Goal: Find specific page/section: Find specific page/section

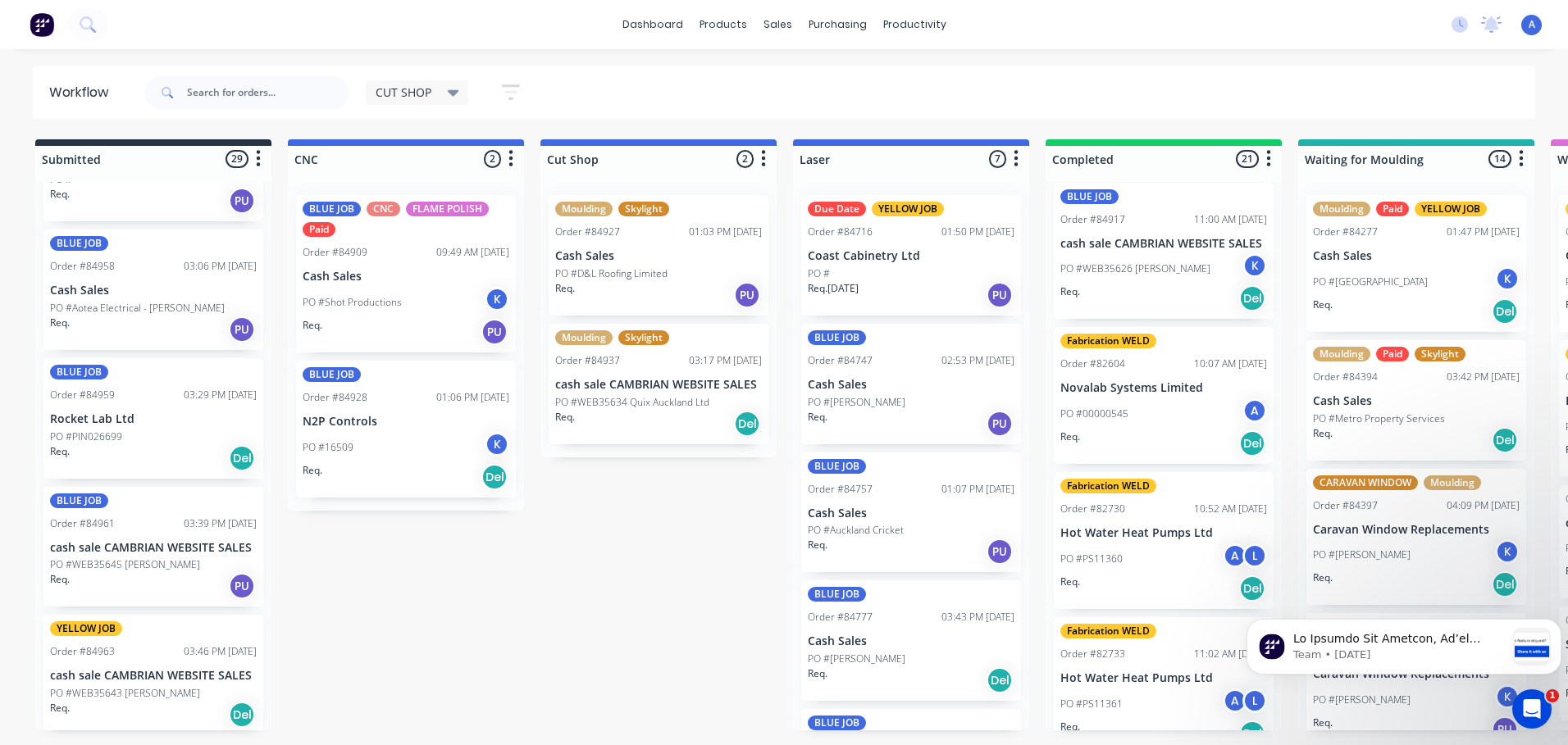
scroll to position [3098, 0]
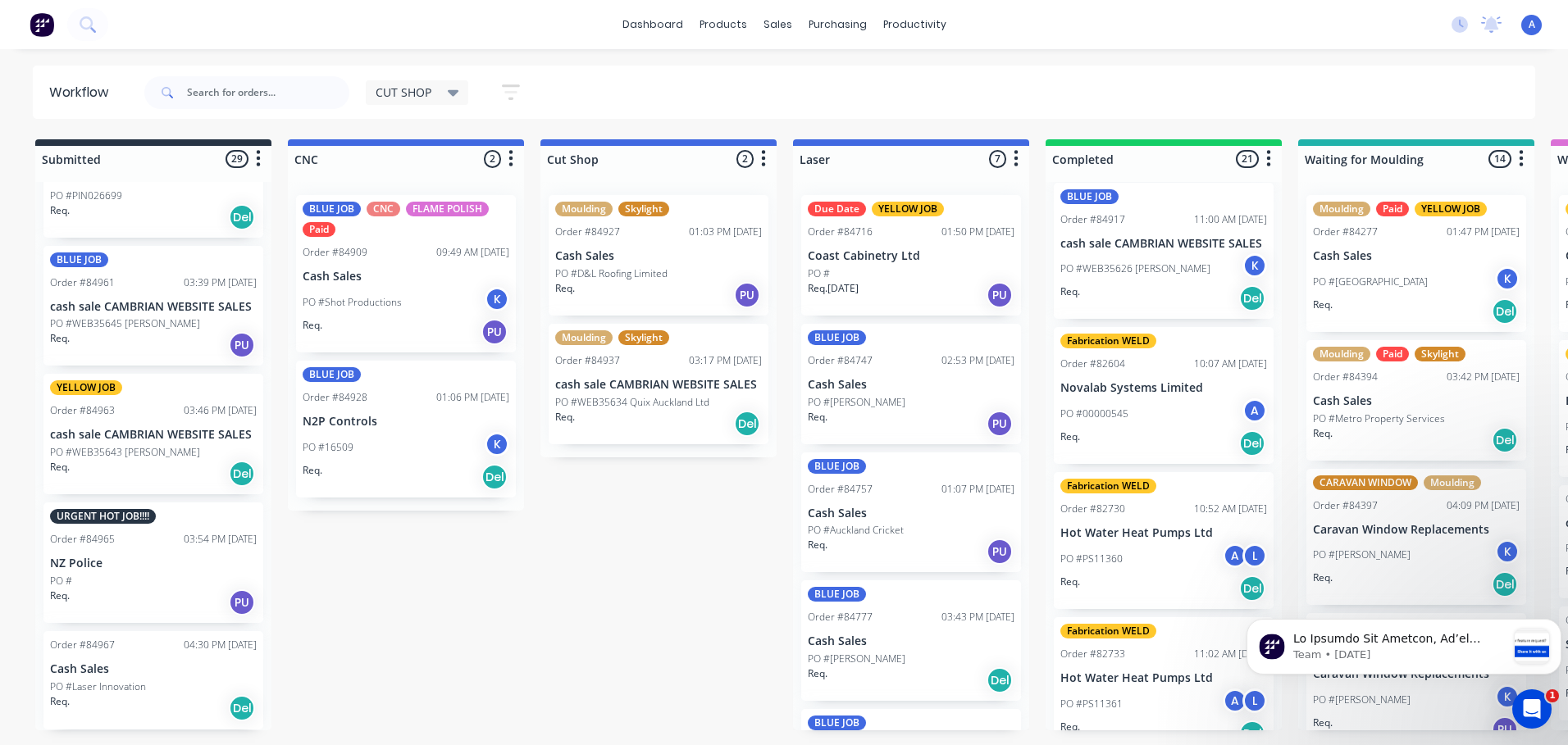
click at [191, 681] on div "PO #Laser Innovation" at bounding box center [153, 687] width 206 height 15
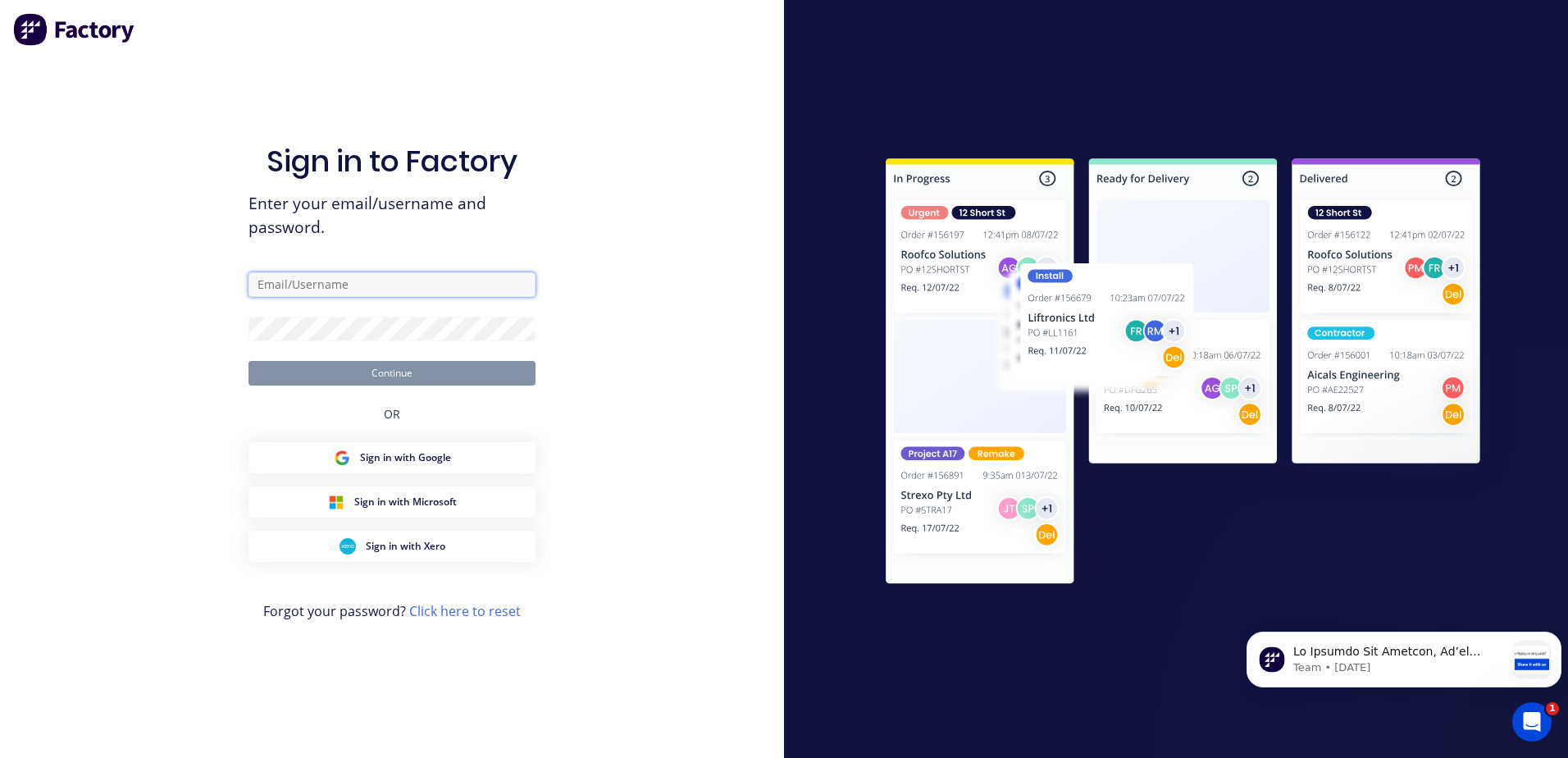
type input "[EMAIL_ADDRESS][DOMAIN_NAME]"
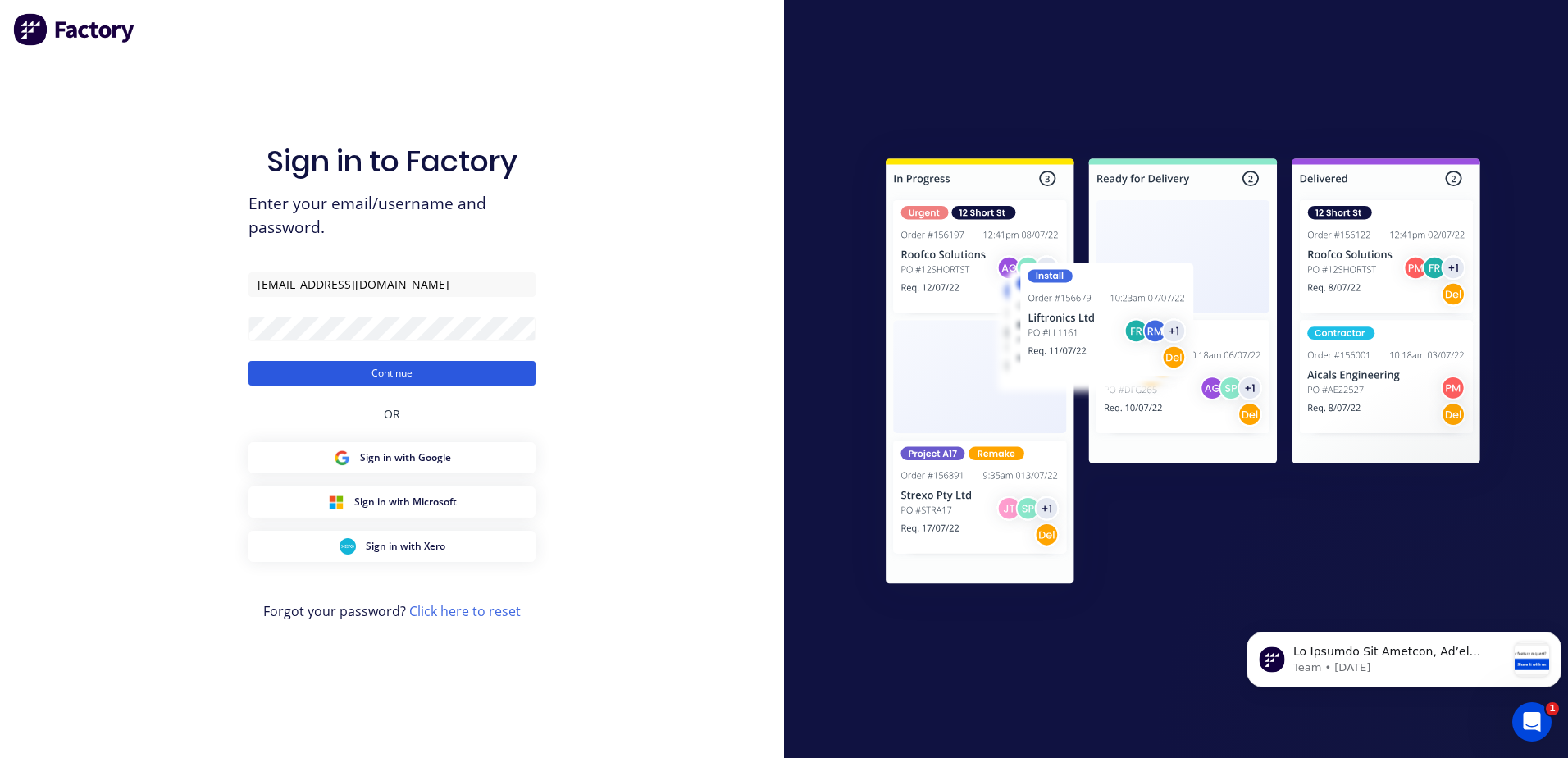
click at [411, 379] on button "Continue" at bounding box center [392, 373] width 287 height 24
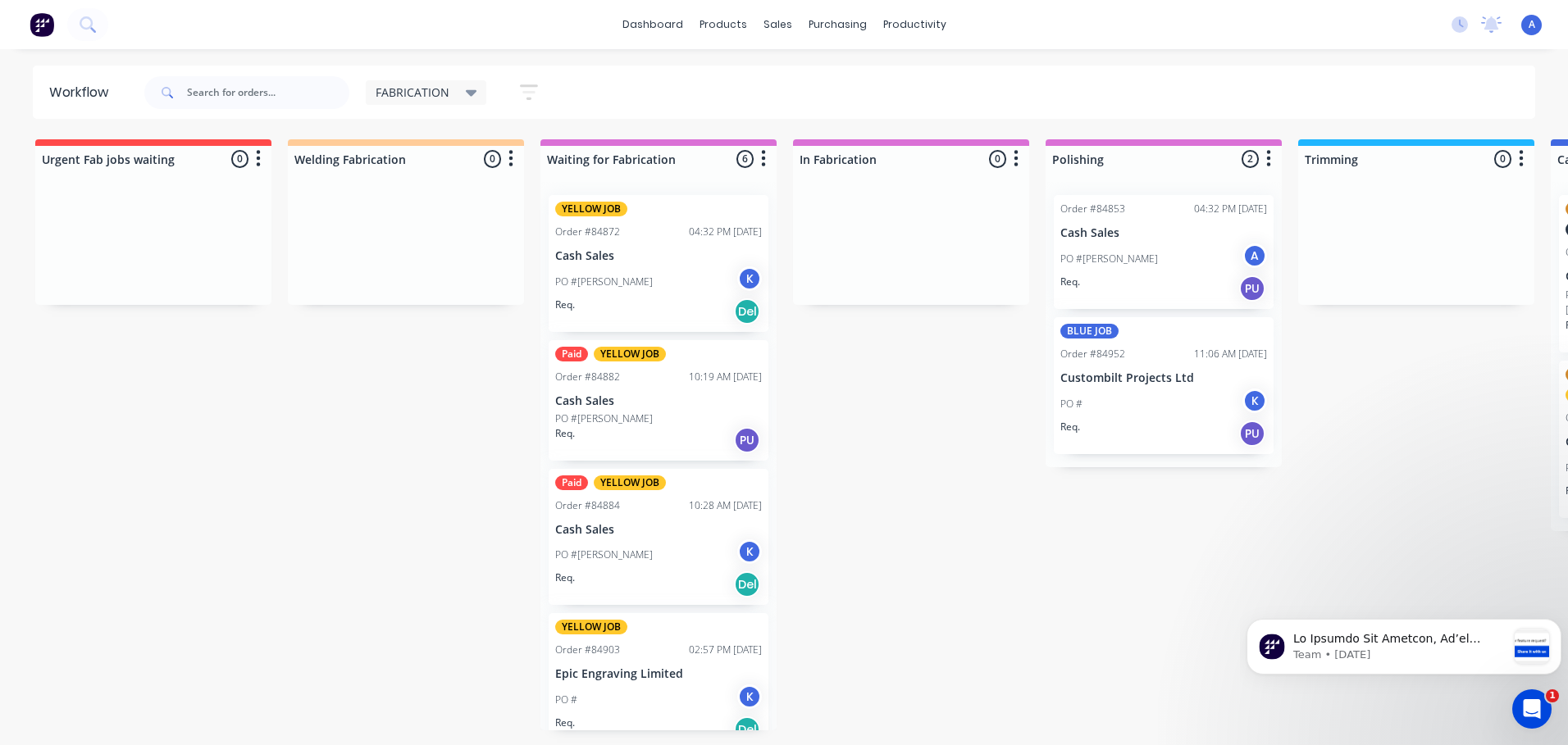
click at [439, 92] on span "FABRICATION" at bounding box center [413, 92] width 74 height 18
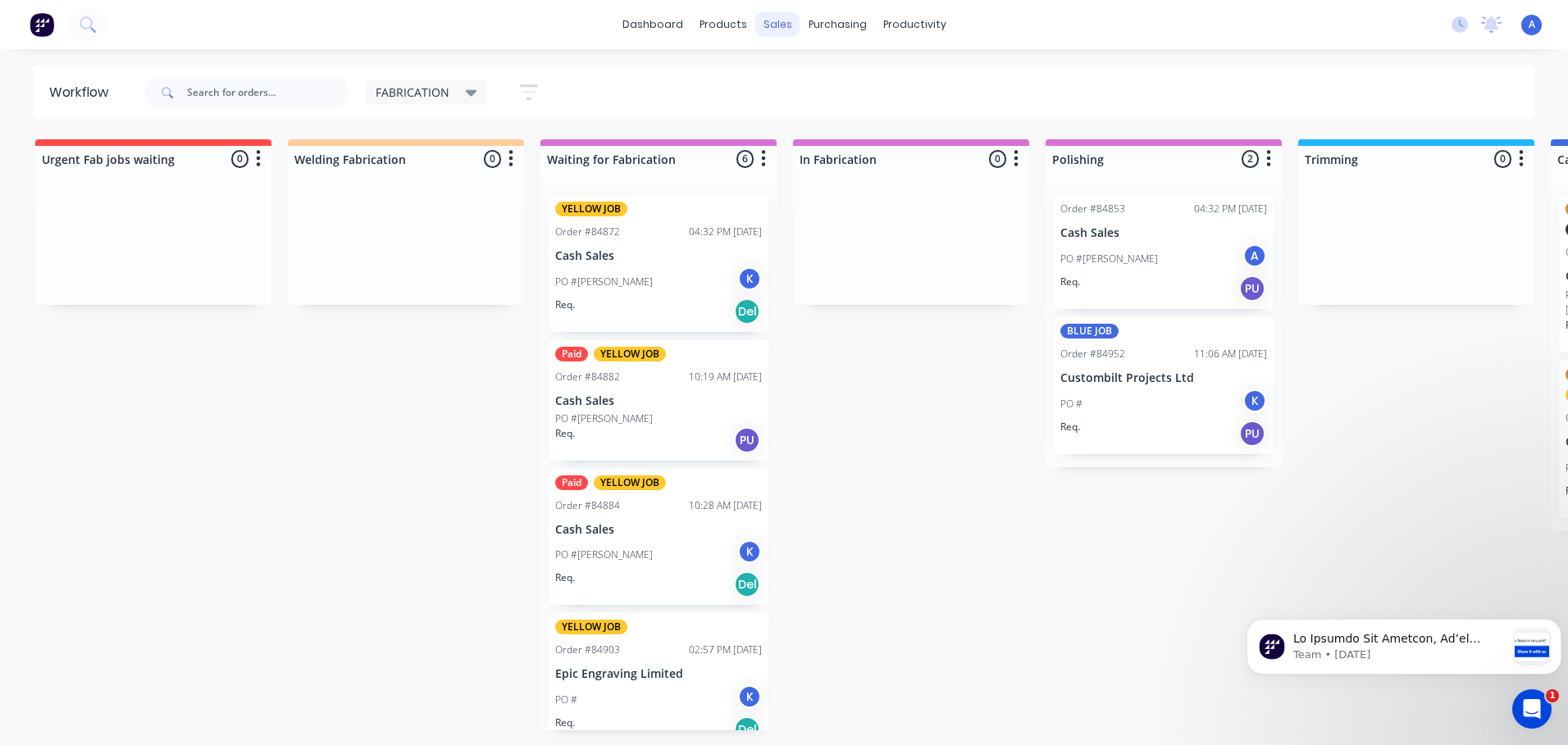
click at [772, 36] on div "sales" at bounding box center [778, 24] width 45 height 24
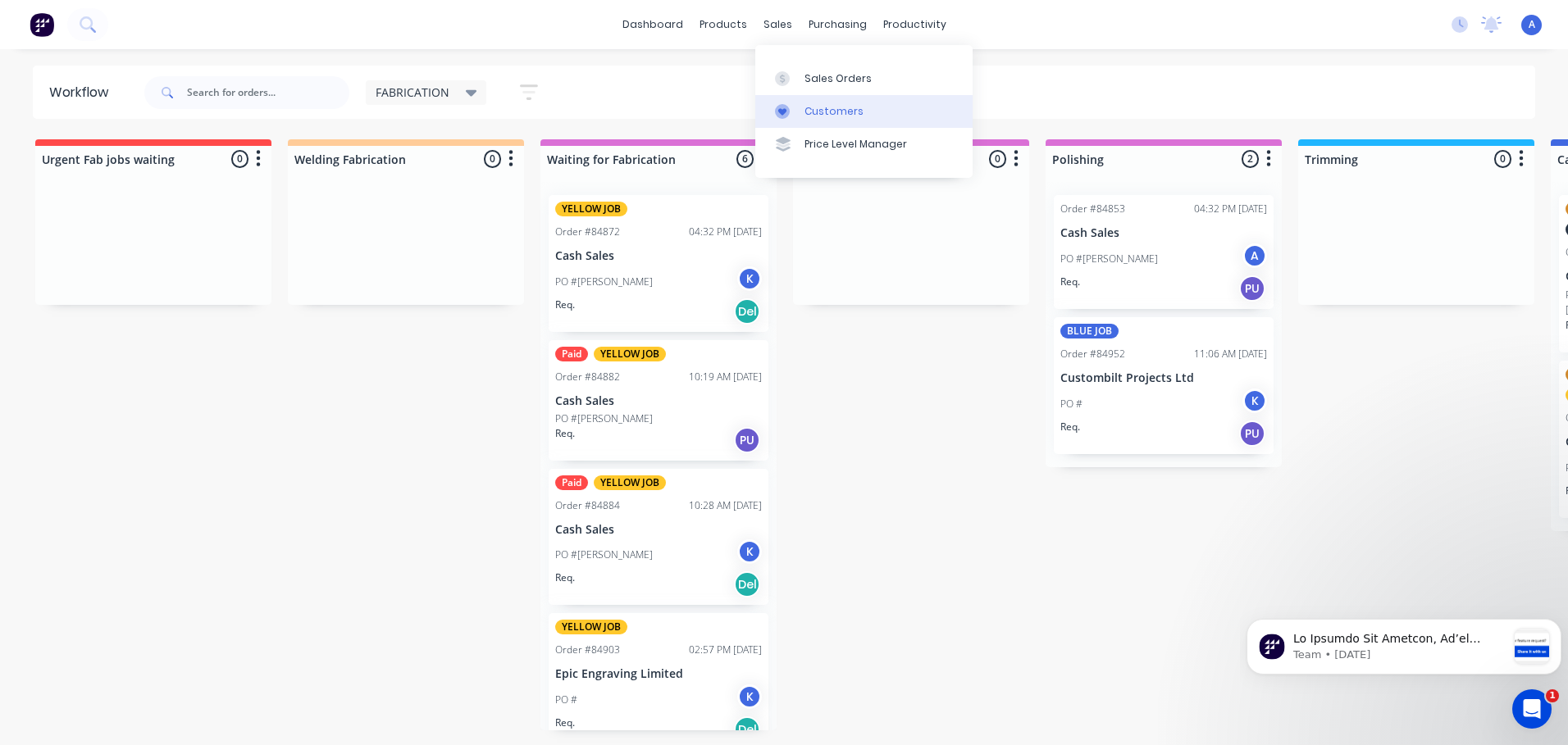
click at [882, 95] on link "Customers" at bounding box center [864, 111] width 217 height 33
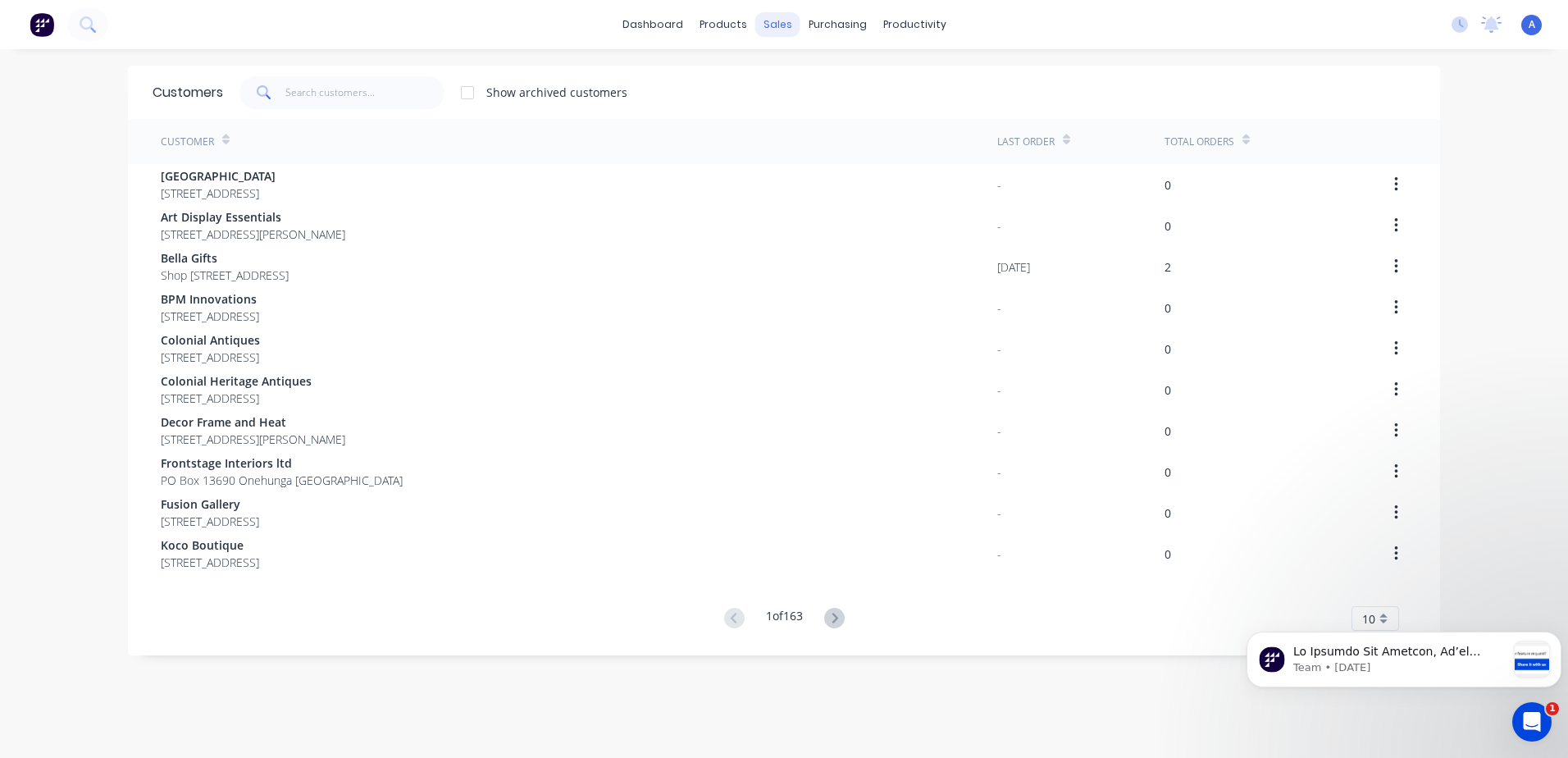
click at [771, 26] on div "sales" at bounding box center [778, 24] width 45 height 24
click at [865, 90] on link "Sales Orders" at bounding box center [858, 78] width 217 height 33
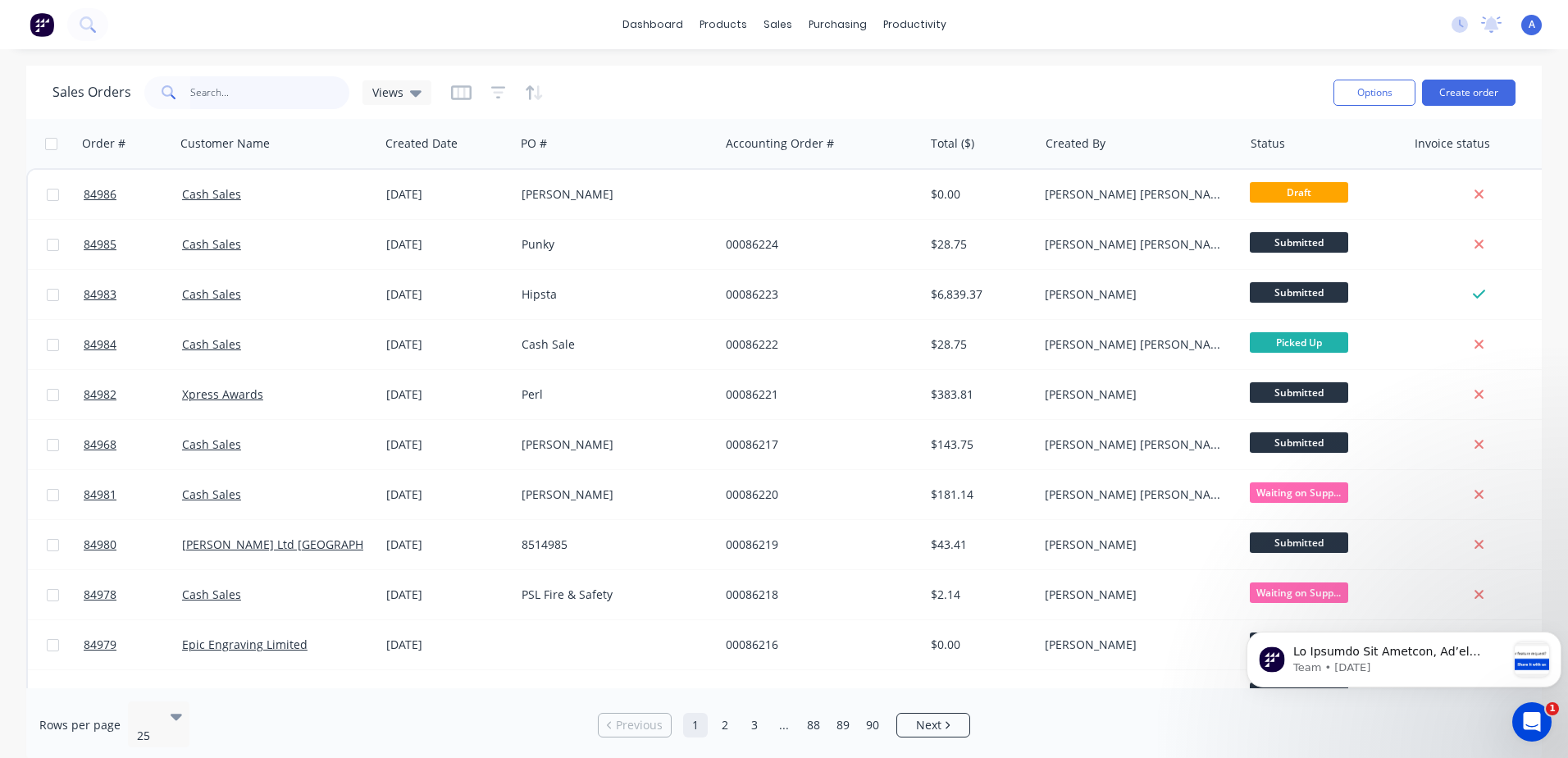
click at [266, 94] on input "text" at bounding box center [270, 92] width 160 height 33
click at [267, 90] on input "text" at bounding box center [270, 92] width 160 height 33
type input "[PERSON_NAME]"
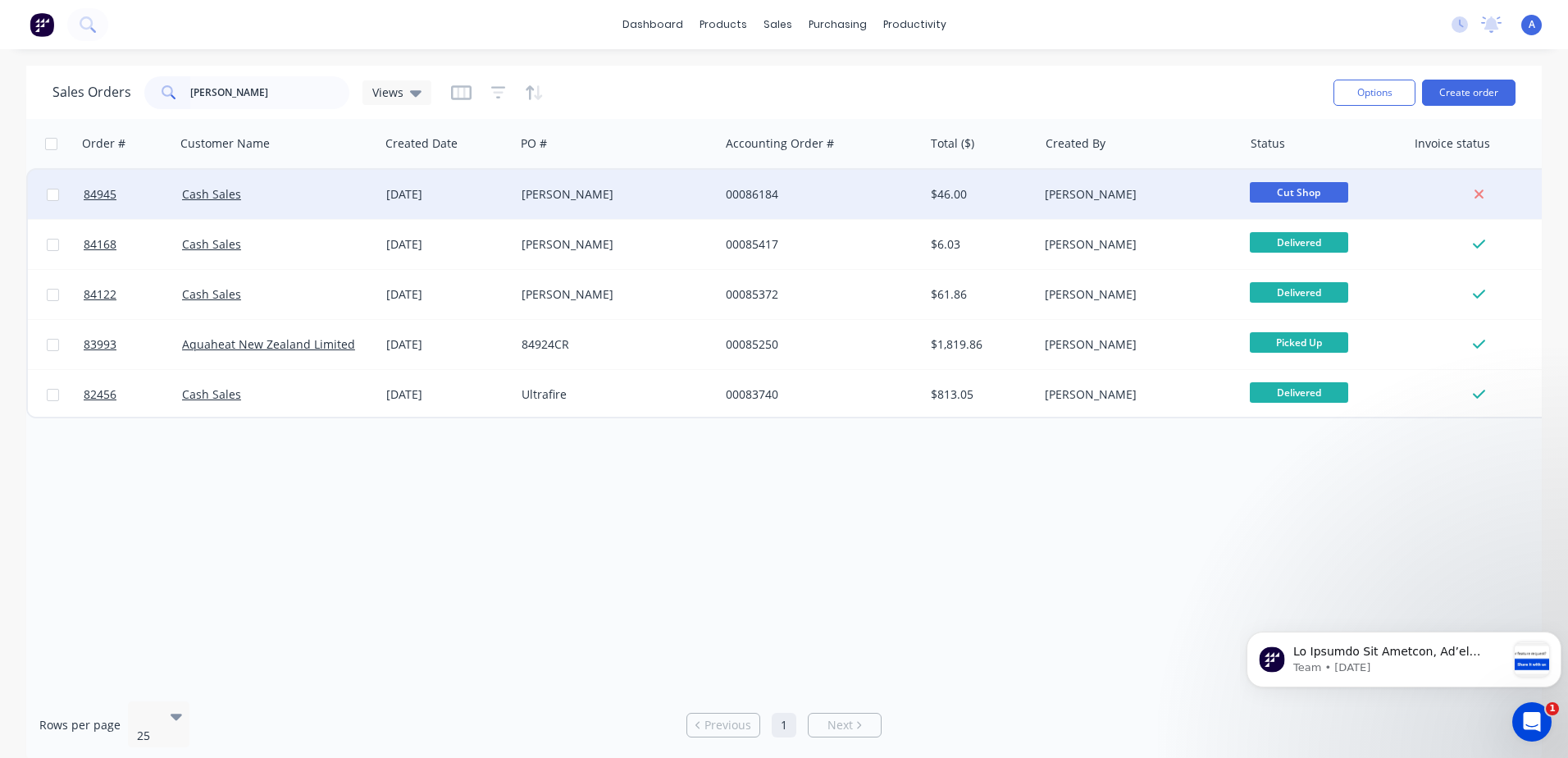
click at [1021, 193] on div "$46.00" at bounding box center [978, 195] width 96 height 17
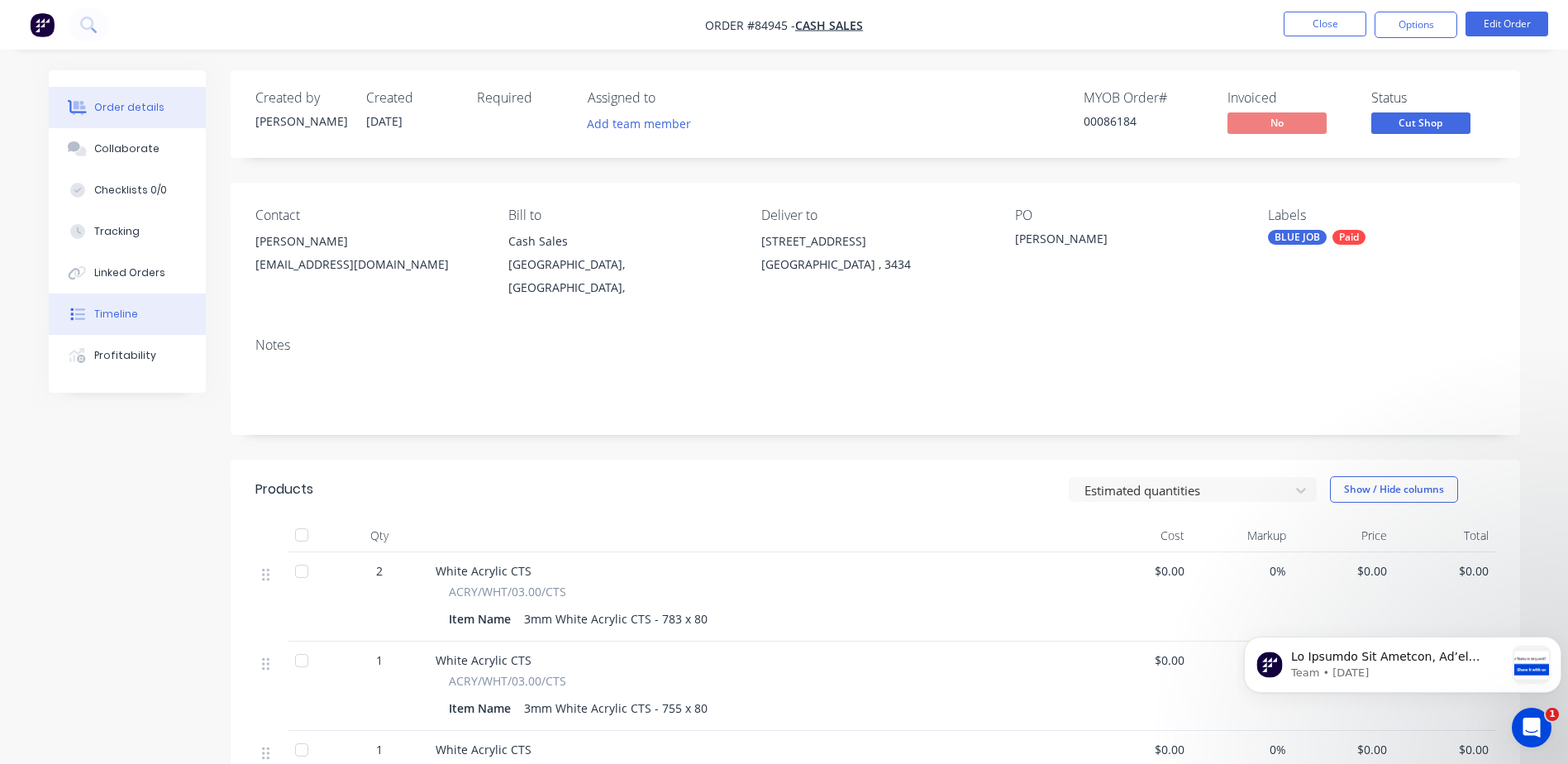
click at [131, 320] on div "Timeline" at bounding box center [116, 314] width 44 height 15
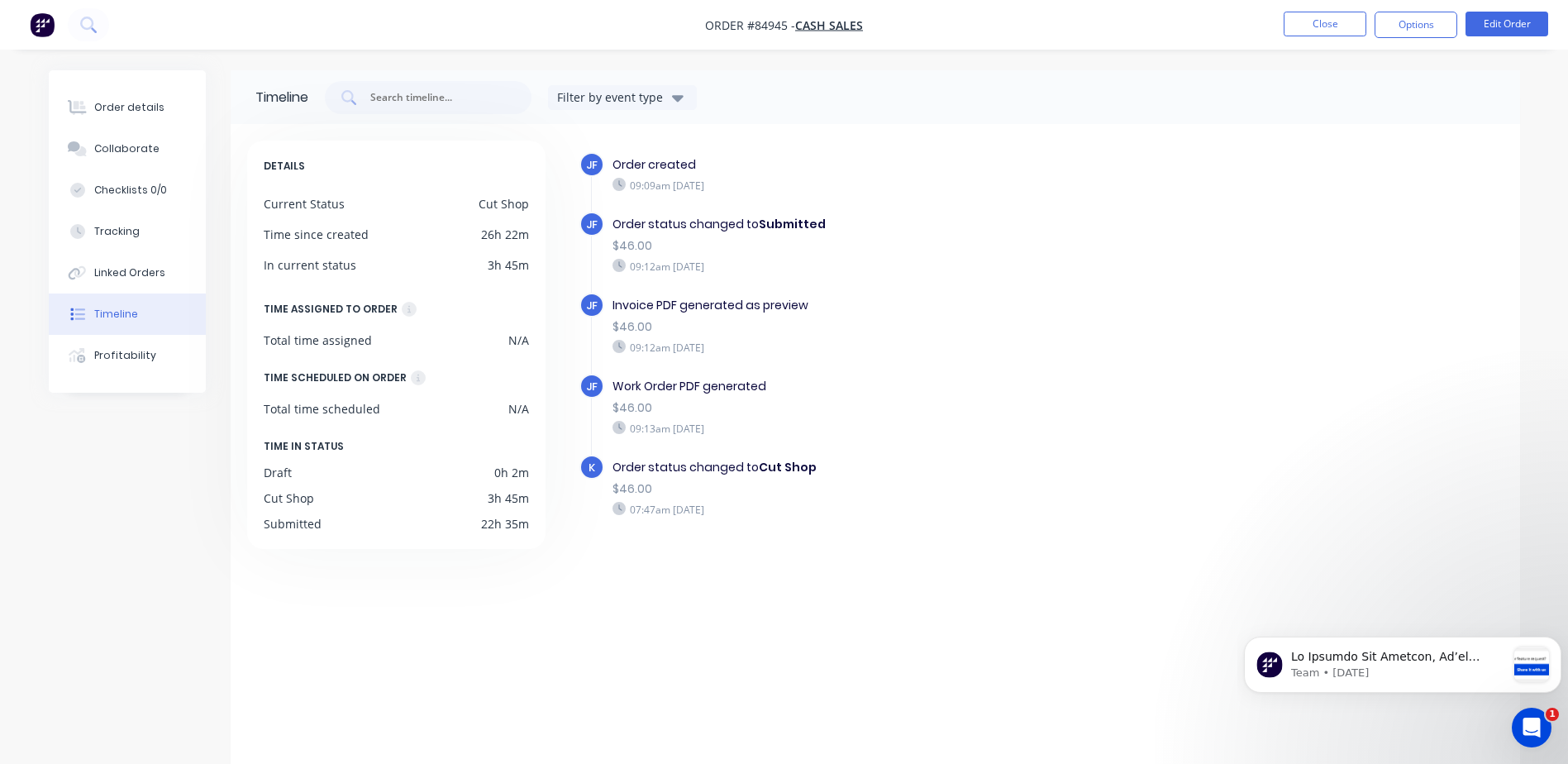
click at [589, 466] on span "K" at bounding box center [592, 467] width 7 height 16
click at [152, 100] on div "Order details" at bounding box center [129, 108] width 70 height 15
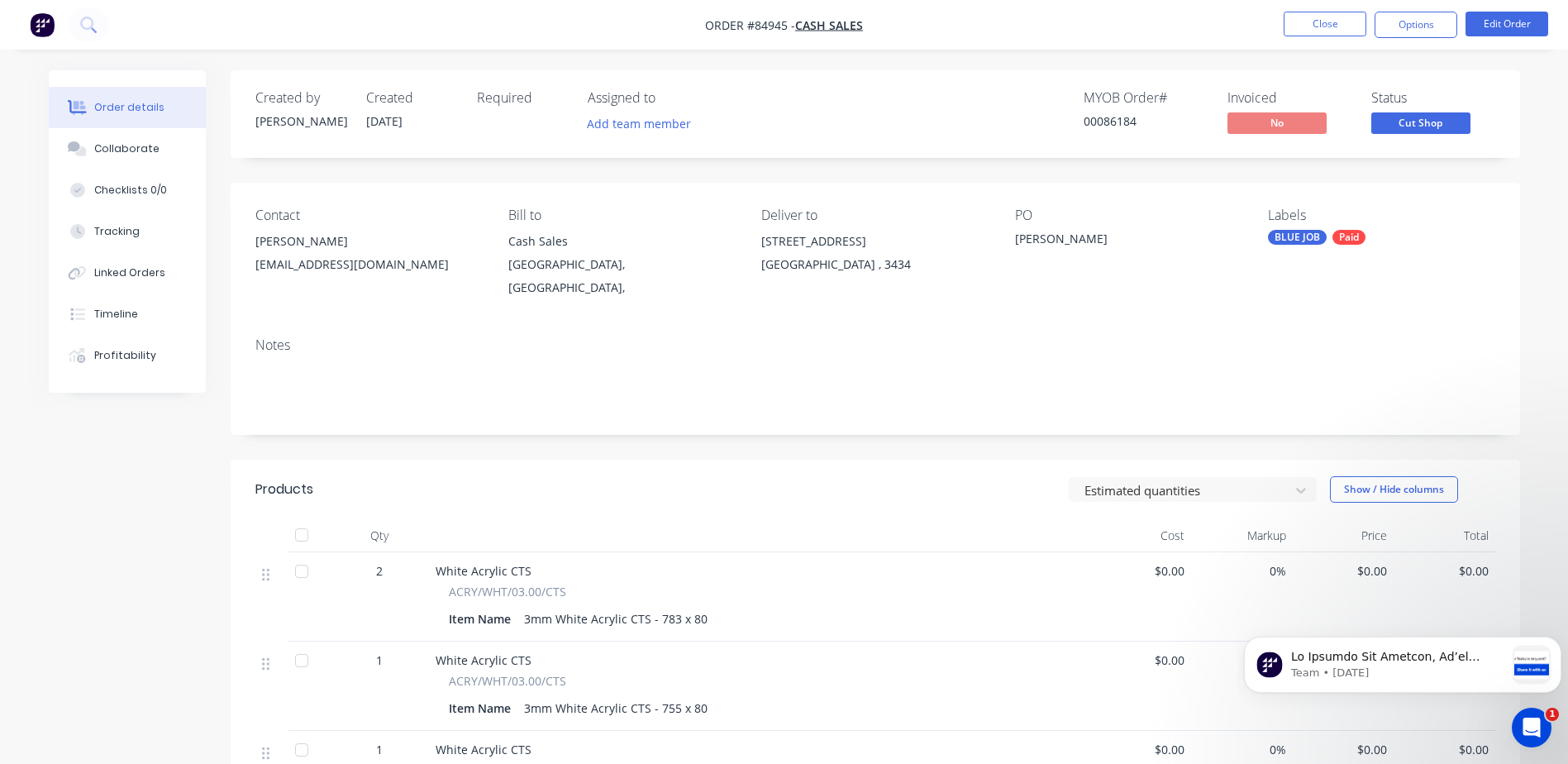
click at [35, 35] on img "button" at bounding box center [41, 24] width 24 height 24
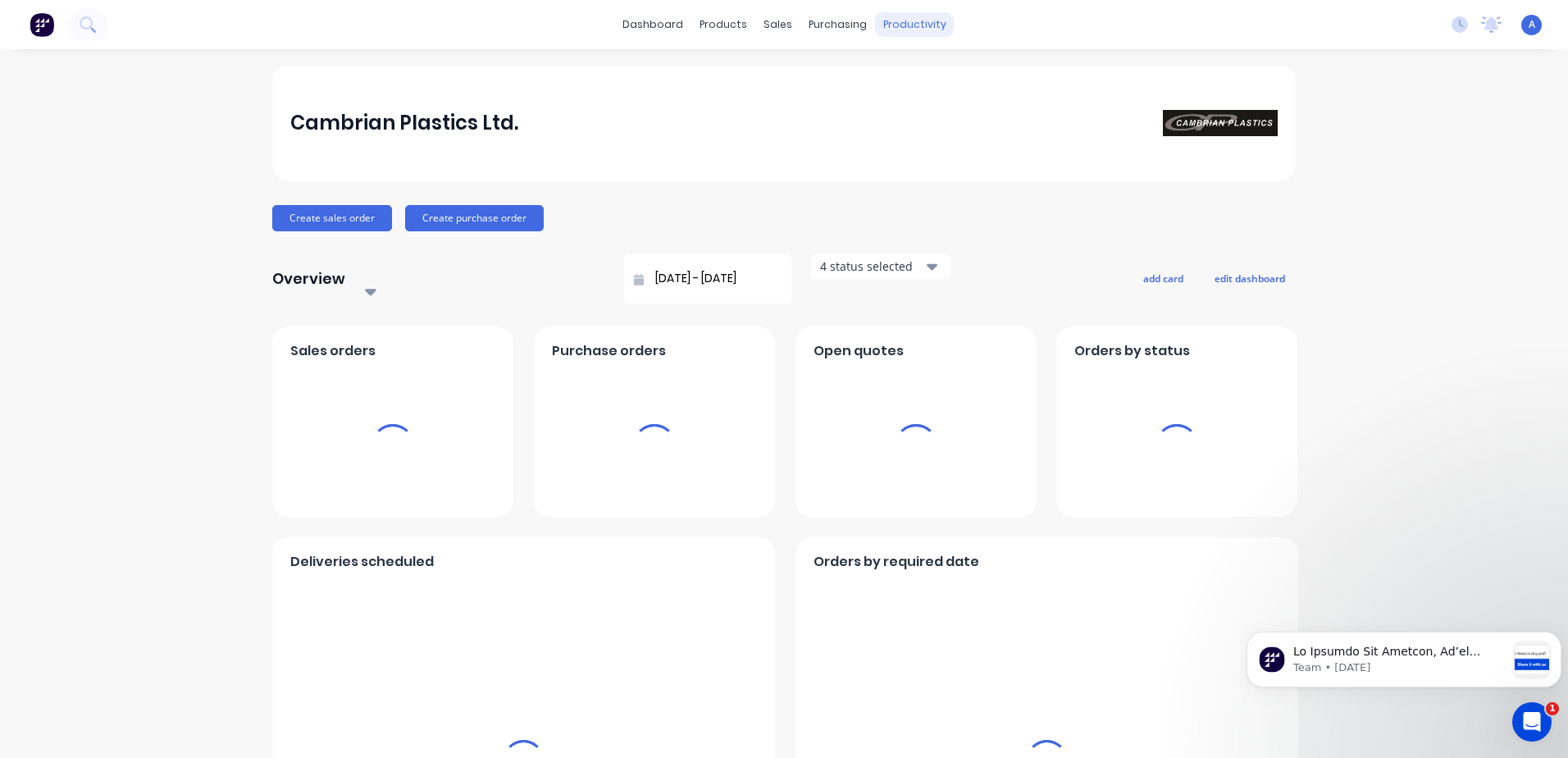
click at [916, 28] on div "productivity" at bounding box center [915, 24] width 79 height 24
click at [982, 73] on link "Workflow" at bounding box center [972, 78] width 217 height 33
